Goal: Information Seeking & Learning: Stay updated

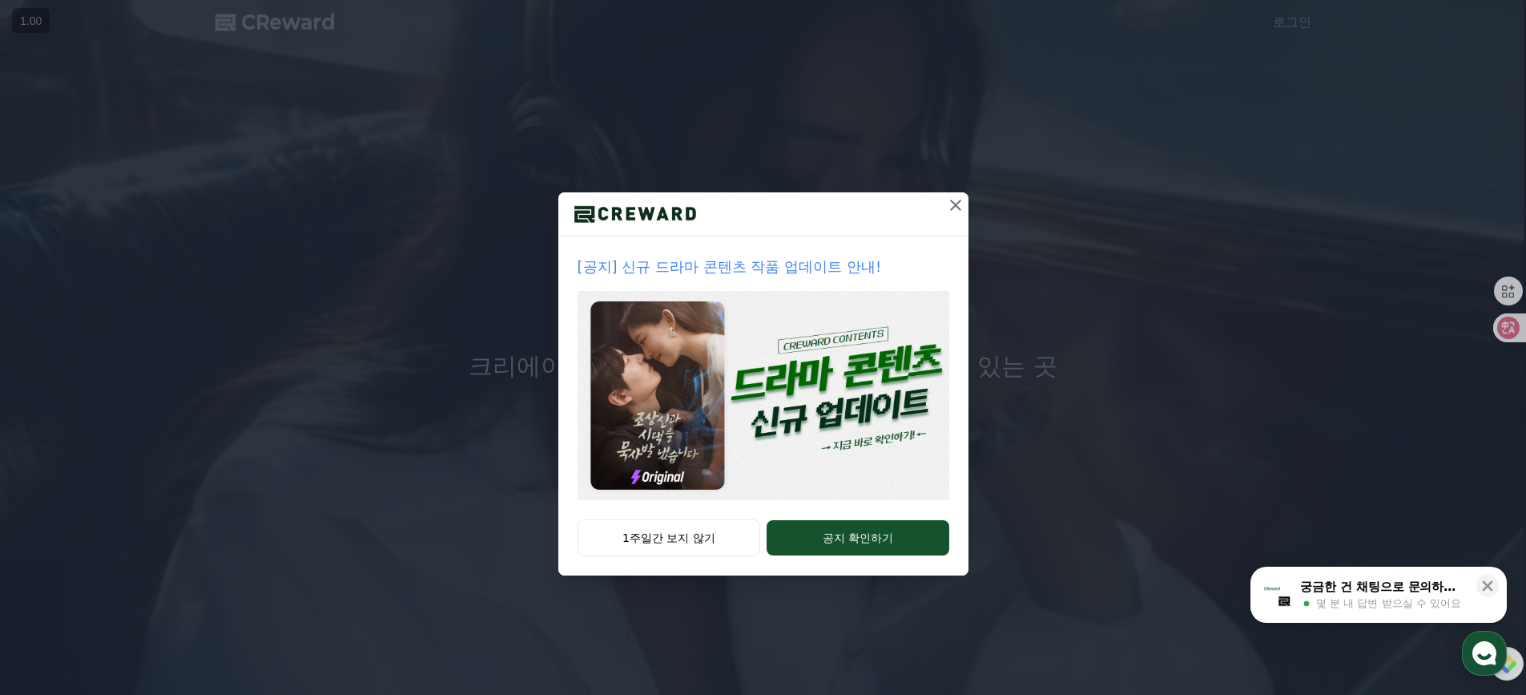
click at [959, 209] on icon at bounding box center [955, 205] width 11 height 11
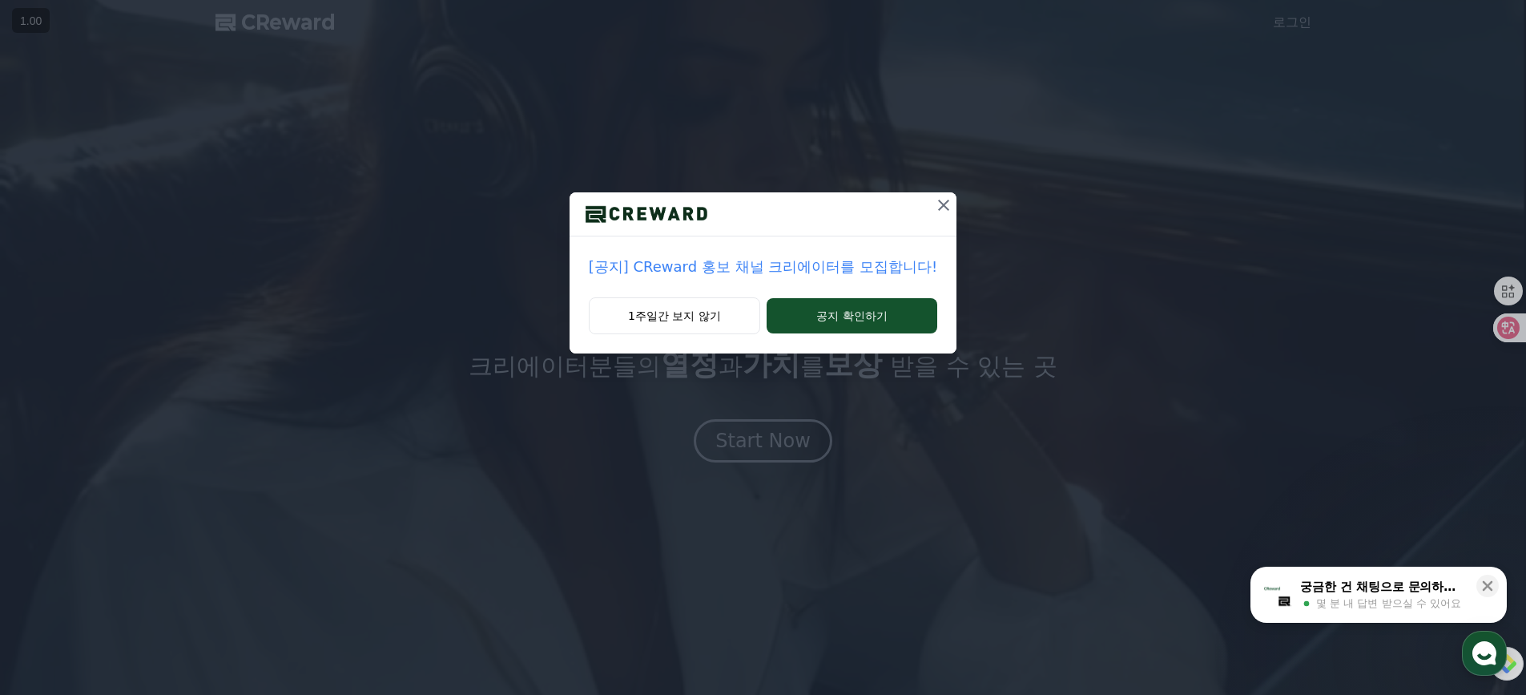
click at [950, 204] on button at bounding box center [944, 205] width 26 height 26
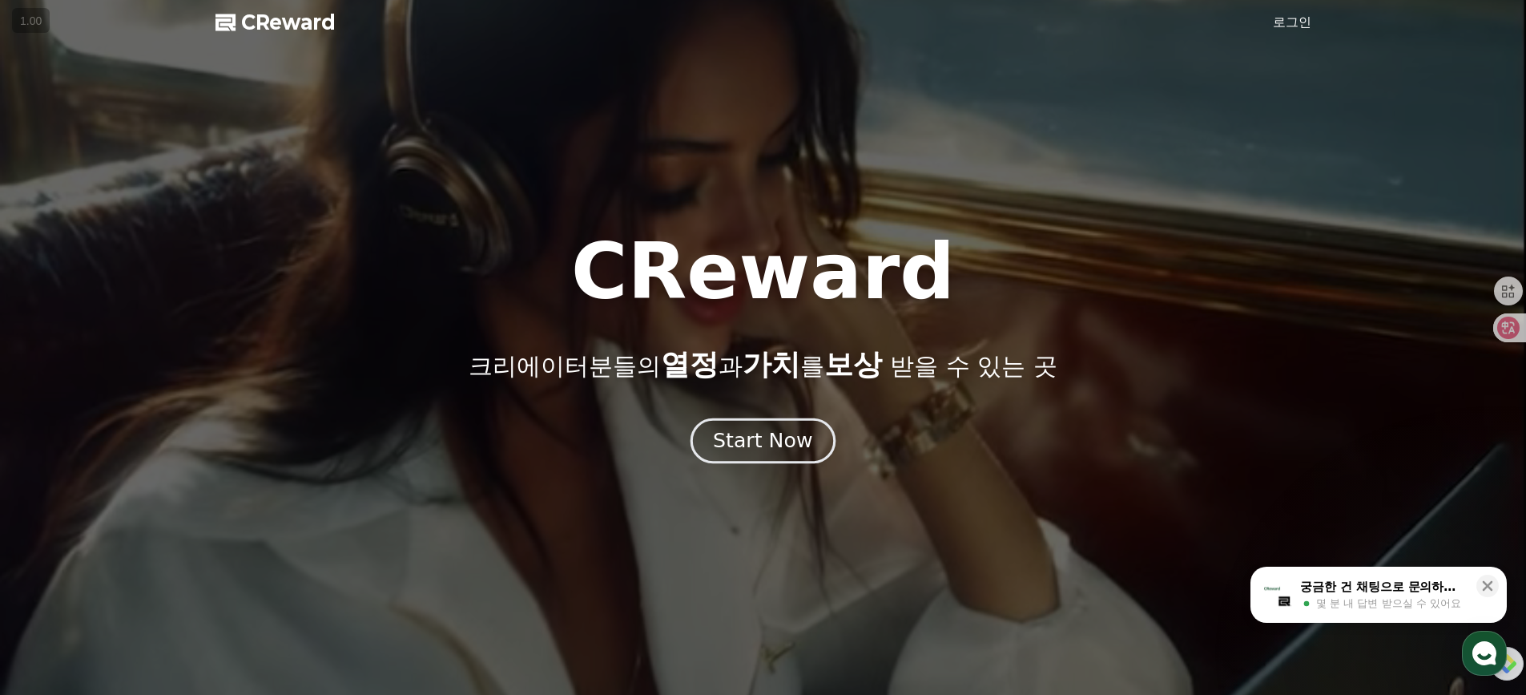
click at [792, 441] on div "Start Now" at bounding box center [762, 440] width 99 height 27
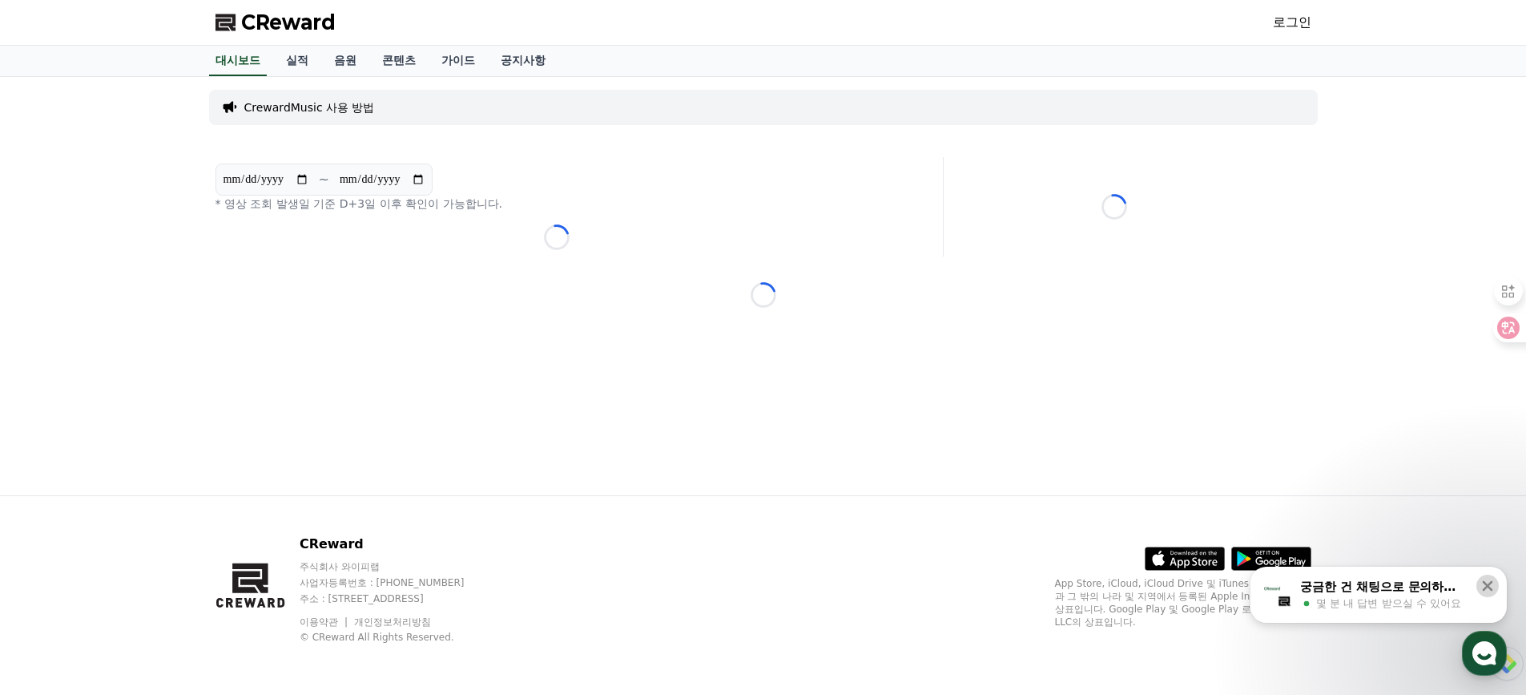
click at [1494, 587] on icon at bounding box center [1488, 586] width 16 height 16
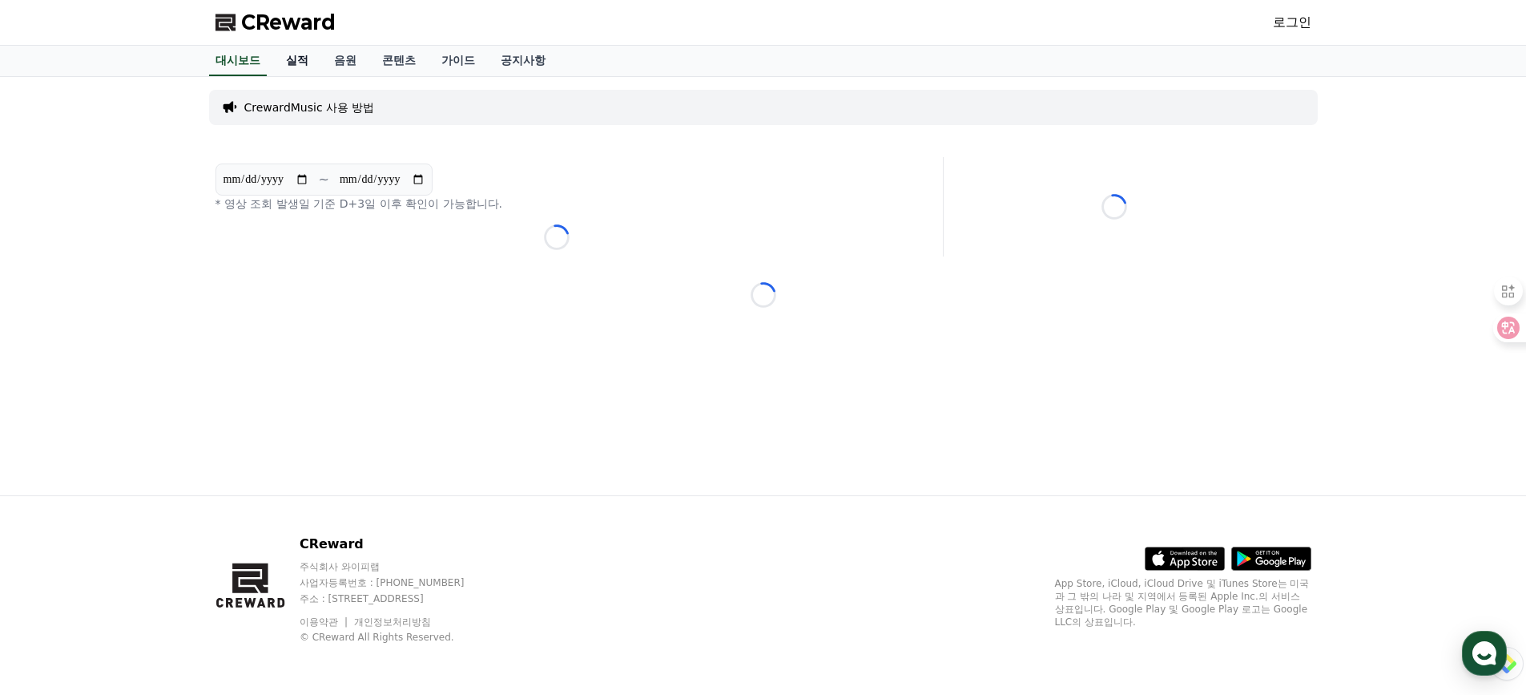
click at [306, 58] on link "실적" at bounding box center [297, 61] width 48 height 30
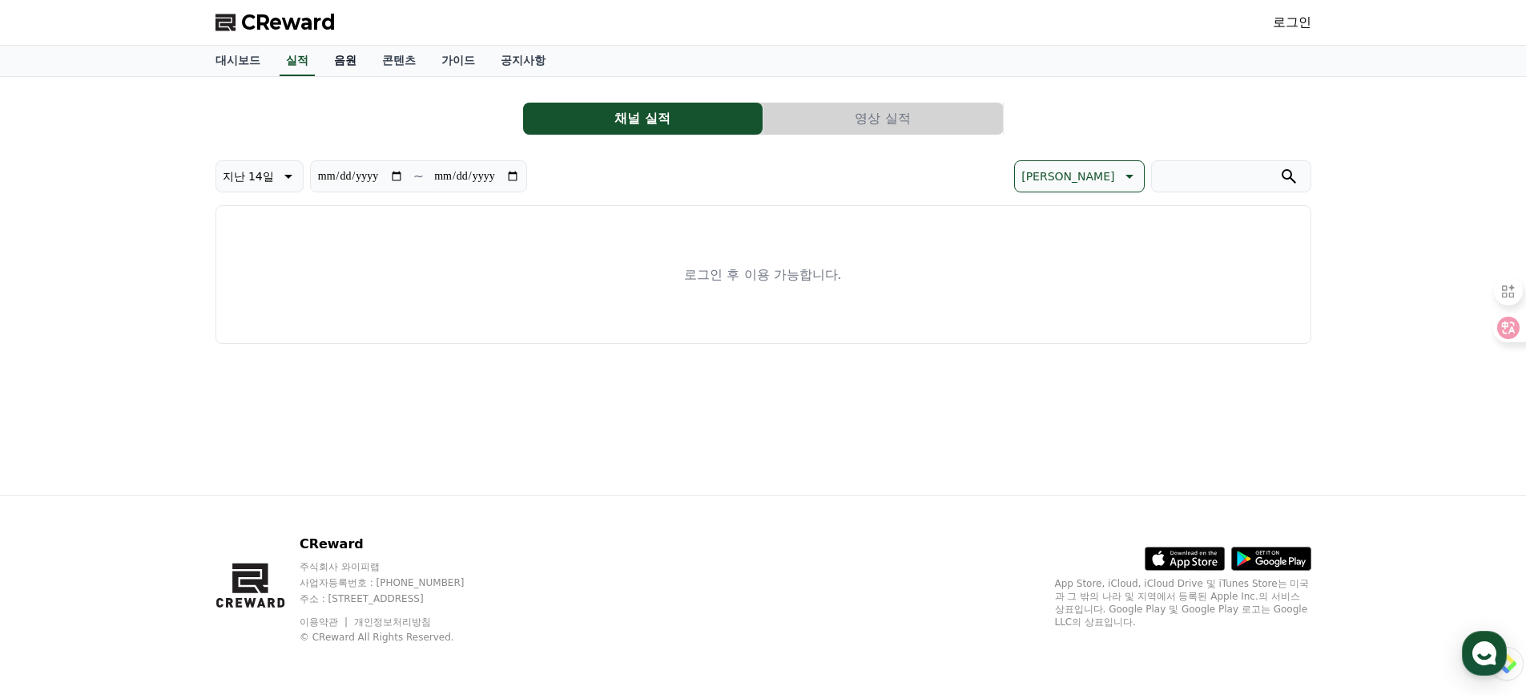
click at [363, 63] on link "음원" at bounding box center [345, 61] width 48 height 30
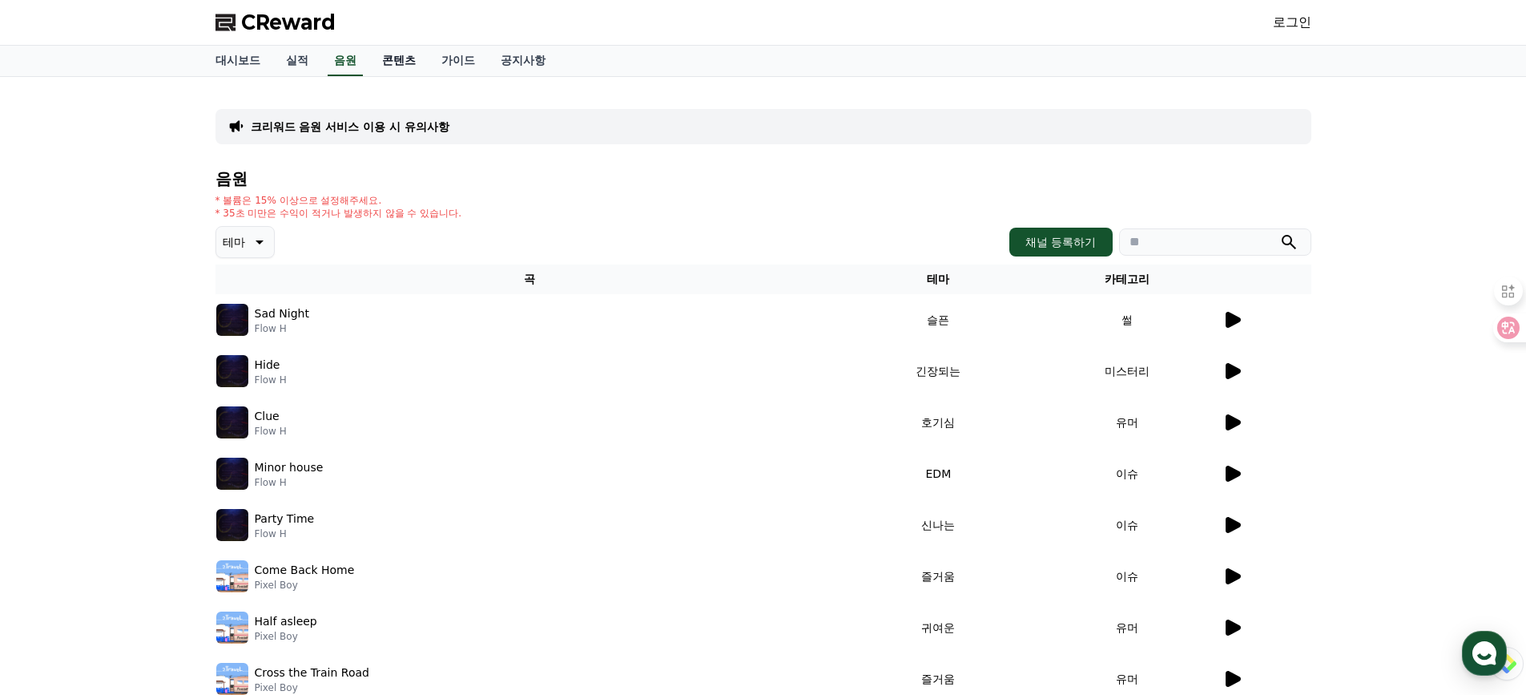
click at [405, 62] on link "콘텐츠" at bounding box center [398, 61] width 59 height 30
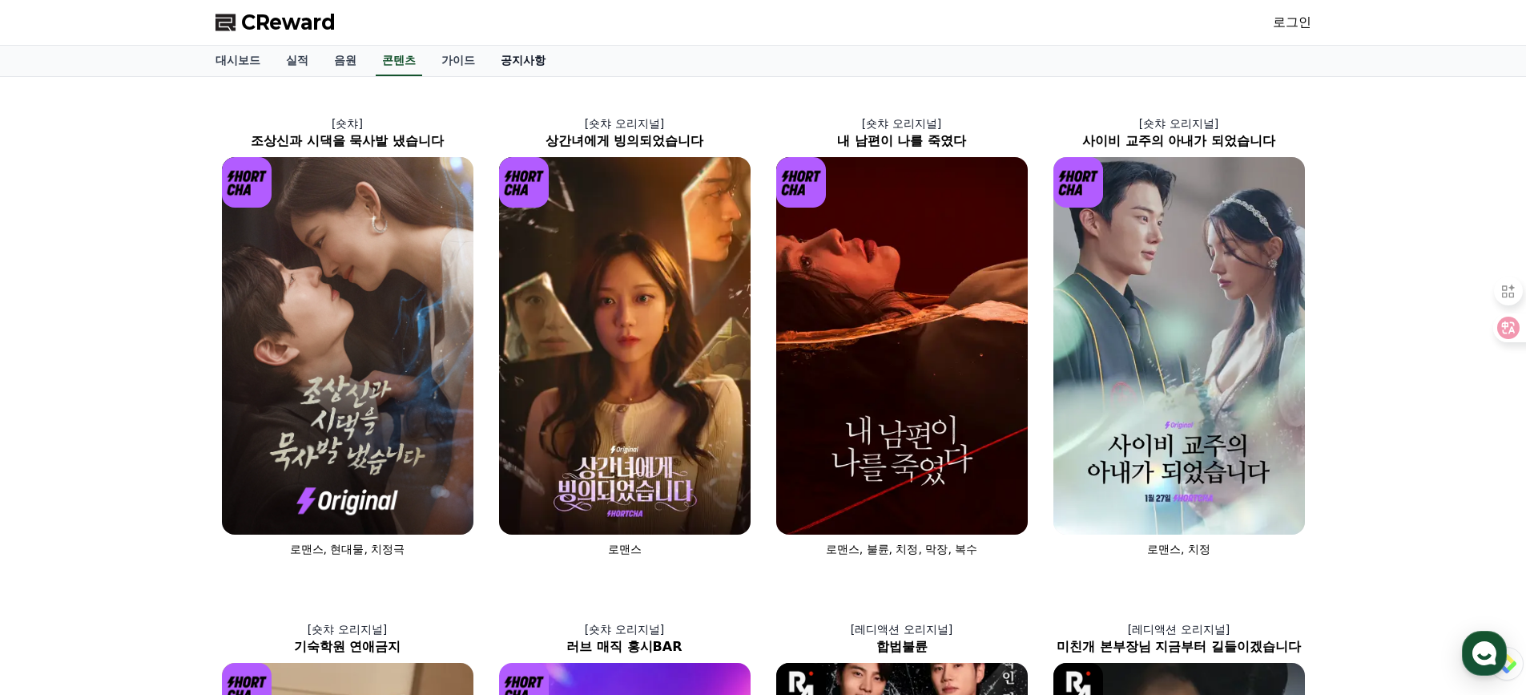
click at [509, 57] on link "공지사항" at bounding box center [523, 61] width 71 height 30
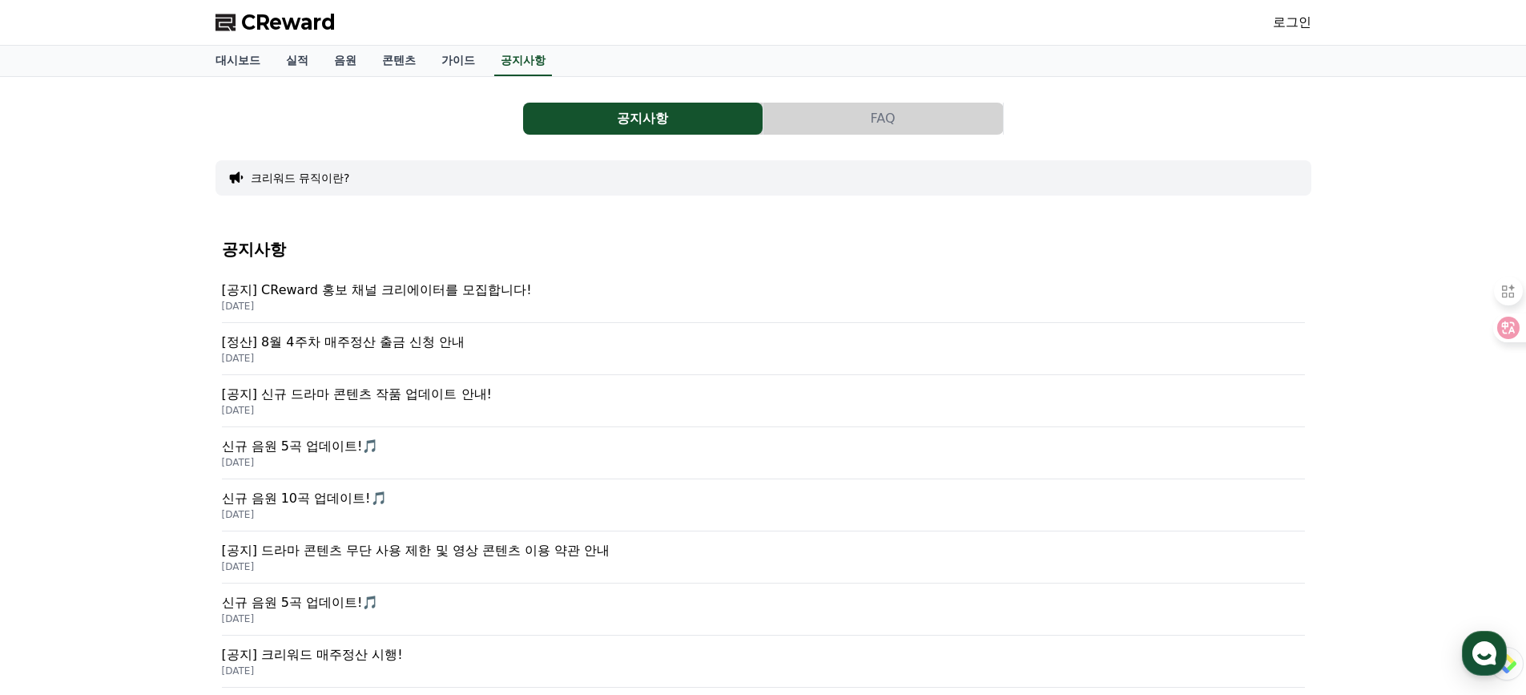
click at [478, 403] on p "[공지] 신규 드라마 콘텐츠 작품 업데이트 안내!" at bounding box center [763, 394] width 1083 height 19
